Goal: Transaction & Acquisition: Book appointment/travel/reservation

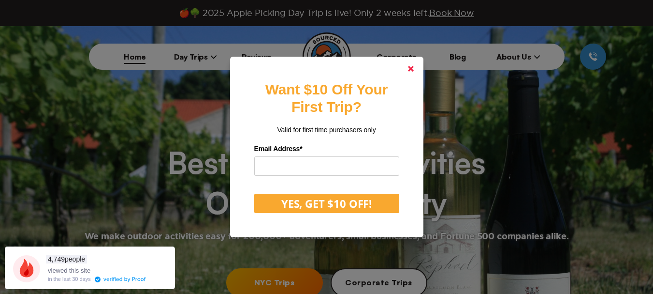
click at [412, 69] on icon at bounding box center [411, 69] width 6 height 6
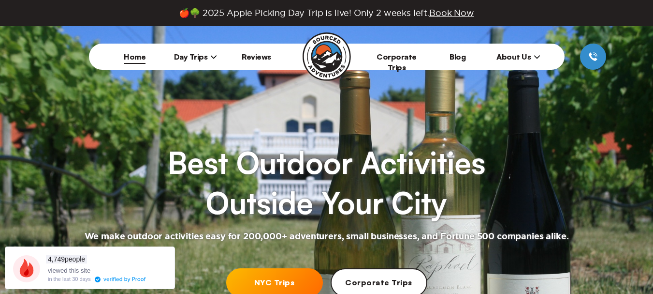
click at [274, 283] on link "NYC Trips" at bounding box center [274, 282] width 97 height 29
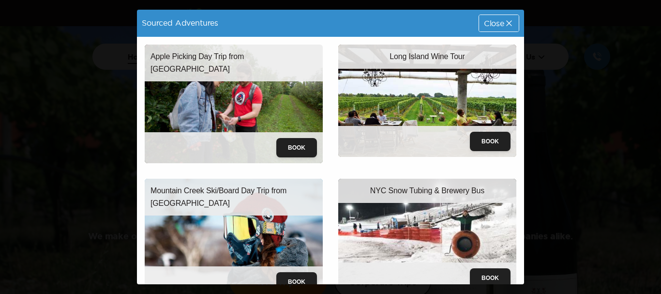
click at [238, 55] on p "Apple Picking Day Trip from [GEOGRAPHIC_DATA]" at bounding box center [233, 62] width 166 height 25
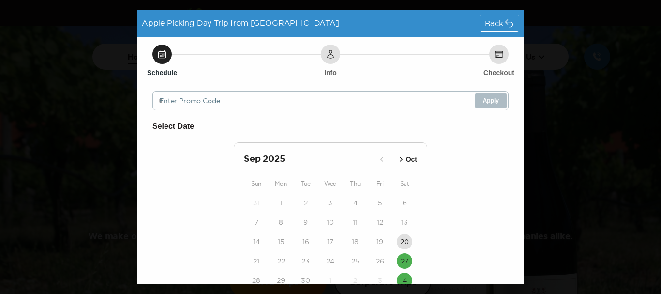
scroll to position [73, 0]
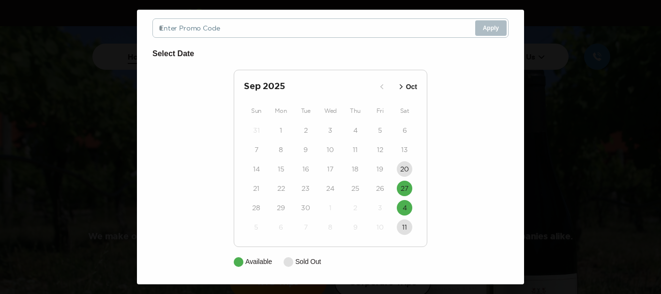
click at [653, 77] on div "Apple Picking Day Trip from [GEOGRAPHIC_DATA] Back Schedule Info Checkout Enter…" at bounding box center [330, 147] width 661 height 294
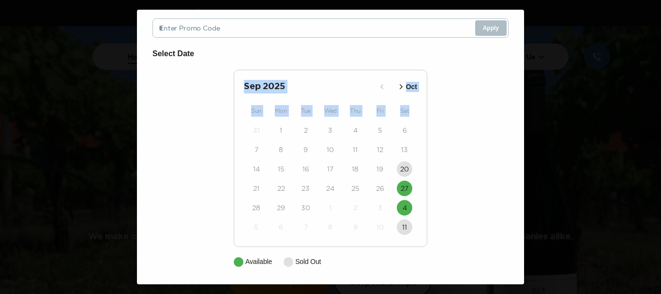
drag, startPoint x: 524, startPoint y: 95, endPoint x: 515, endPoint y: 35, distance: 60.7
click at [515, 37] on div "Apple Picking Day Trip from [GEOGRAPHIC_DATA] Back Schedule Info Checkout Enter…" at bounding box center [330, 147] width 661 height 294
click at [574, 70] on div "Apple Picking Day Trip from [GEOGRAPHIC_DATA] Back Schedule Info Checkout Enter…" at bounding box center [330, 147] width 661 height 294
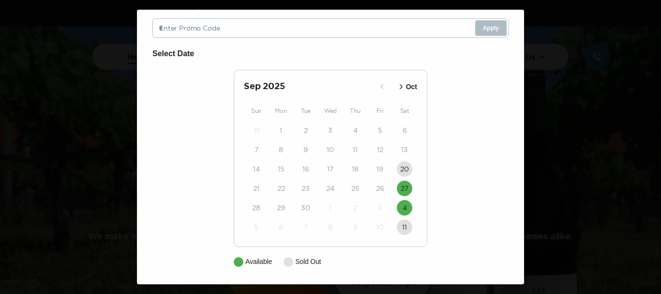
click at [574, 70] on div "Apple Picking Day Trip from [GEOGRAPHIC_DATA] Back Schedule Info Checkout Enter…" at bounding box center [330, 147] width 661 height 294
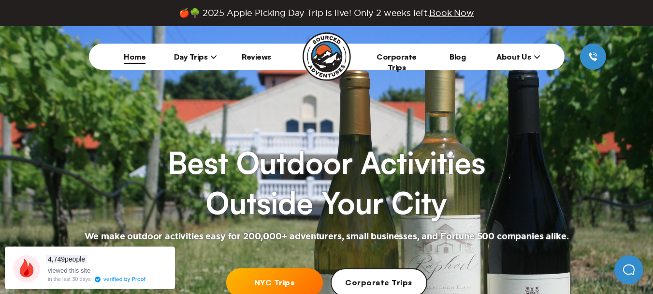
click at [212, 57] on icon at bounding box center [213, 56] width 7 height 7
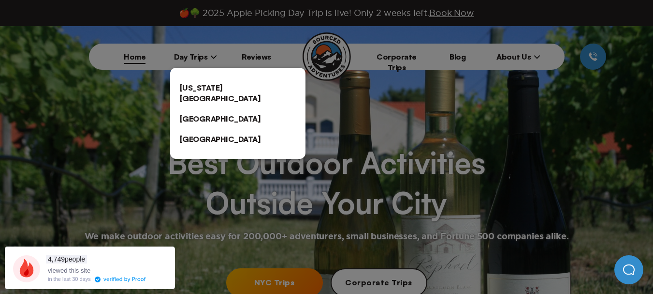
click at [218, 89] on link "[US_STATE][GEOGRAPHIC_DATA]" at bounding box center [237, 92] width 135 height 31
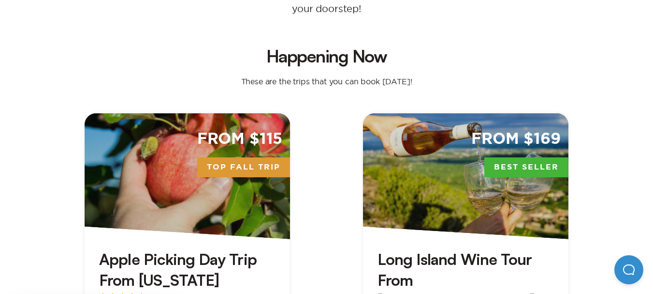
scroll to position [339, 0]
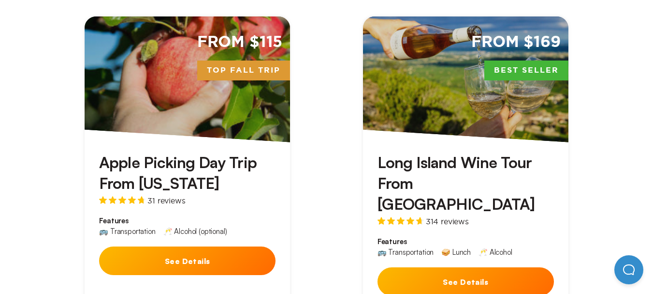
click at [246, 247] on button "See Details" at bounding box center [187, 260] width 177 height 29
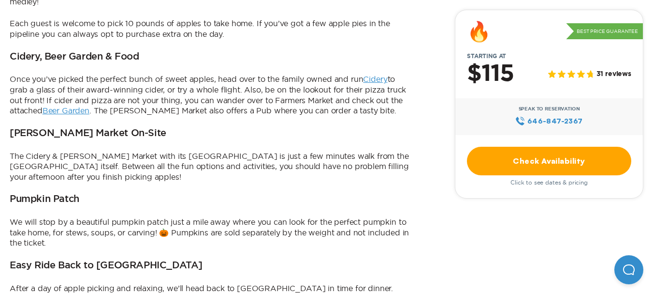
scroll to position [290, 0]
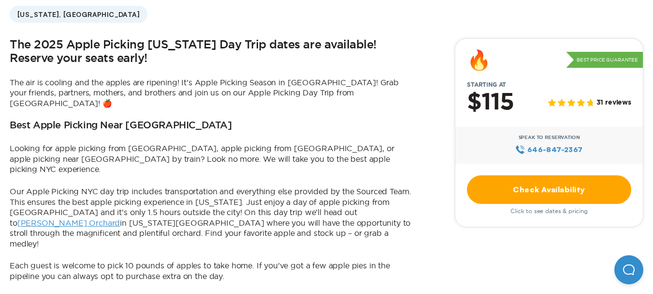
scroll to position [339, 0]
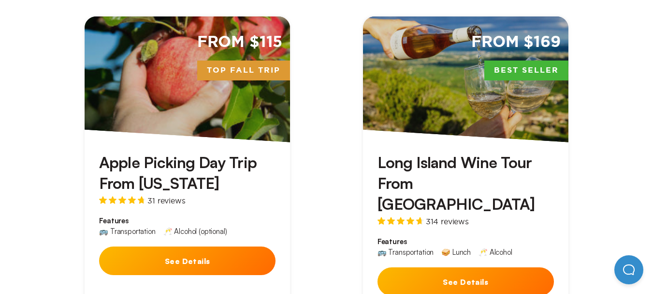
click at [481, 267] on button "See Details" at bounding box center [466, 281] width 177 height 29
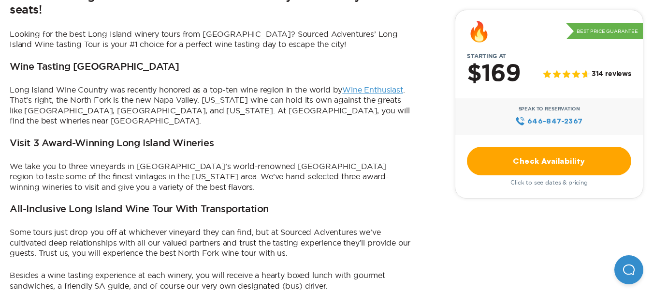
scroll to position [290, 0]
